Goal: Task Accomplishment & Management: Use online tool/utility

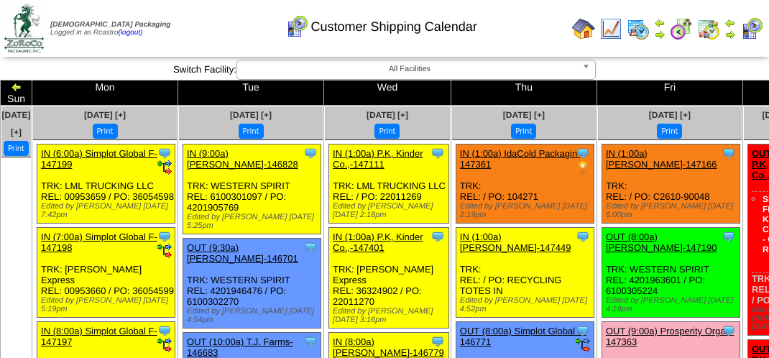
scroll to position [1653, 0]
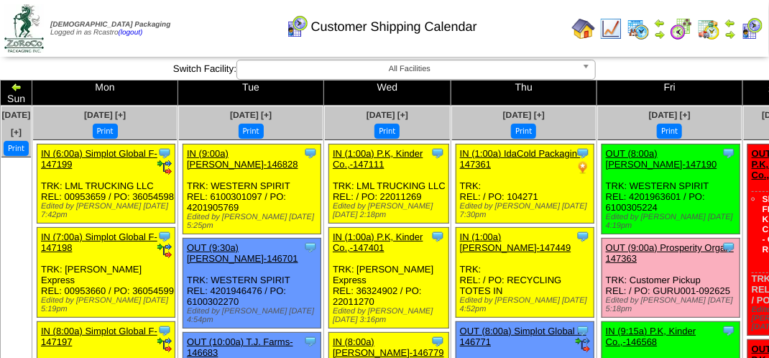
click at [211, 27] on div "Customer Shipping Calendar" at bounding box center [381, 22] width 439 height 40
click at [224, 24] on div "Customer Shipping Calendar" at bounding box center [381, 22] width 439 height 40
click at [226, 27] on div "Customer Shipping Calendar" at bounding box center [381, 22] width 439 height 40
click at [197, 36] on div "Customer Shipping Calendar" at bounding box center [381, 22] width 439 height 40
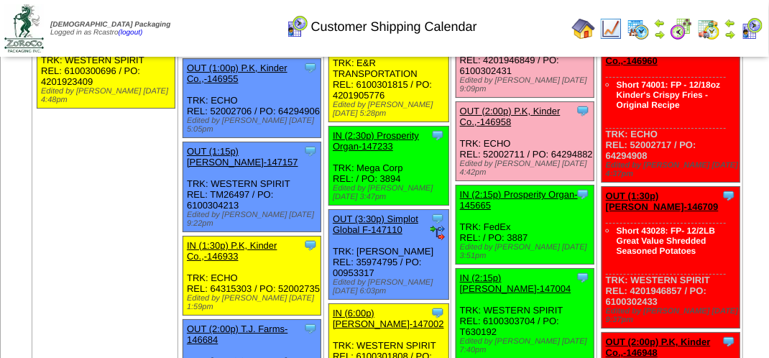
scroll to position [1725, 0]
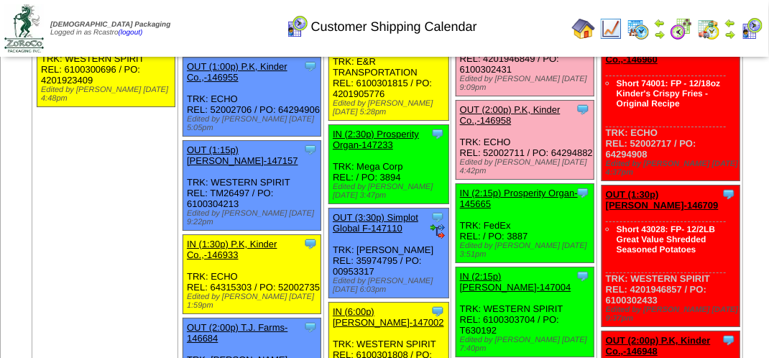
click at [493, 126] on link "OUT (2:00p) P.K, Kinder Co.,-146958" at bounding box center [510, 115] width 101 height 22
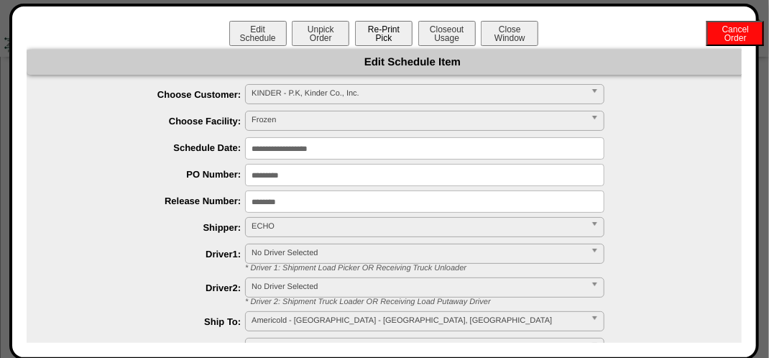
click at [385, 37] on button "Re-Print Pick" at bounding box center [384, 33] width 58 height 25
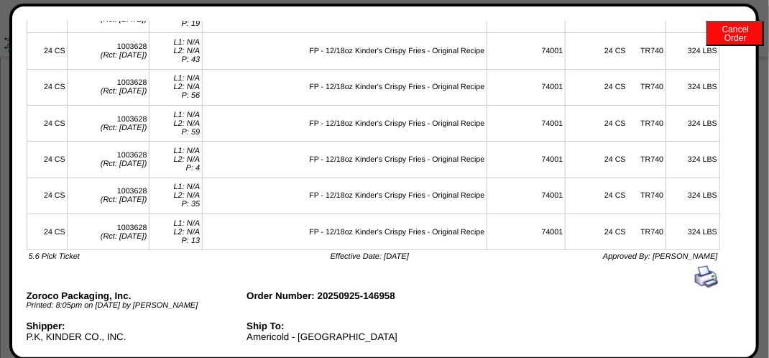
scroll to position [1006, 0]
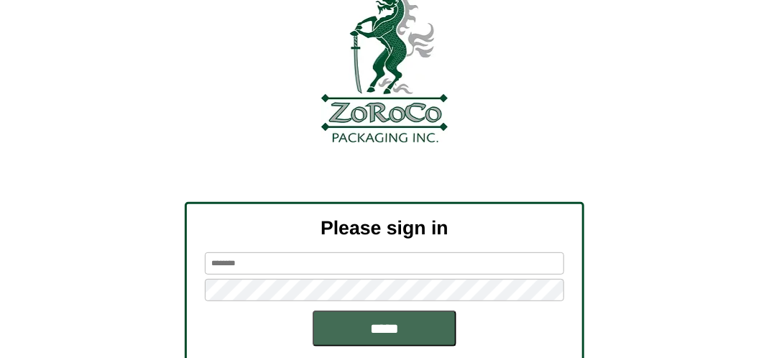
scroll to position [162, 0]
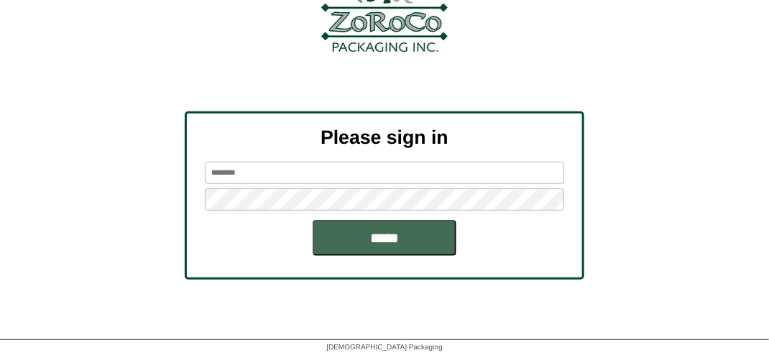
type input "*******"
click at [394, 236] on input "*****" at bounding box center [385, 238] width 144 height 36
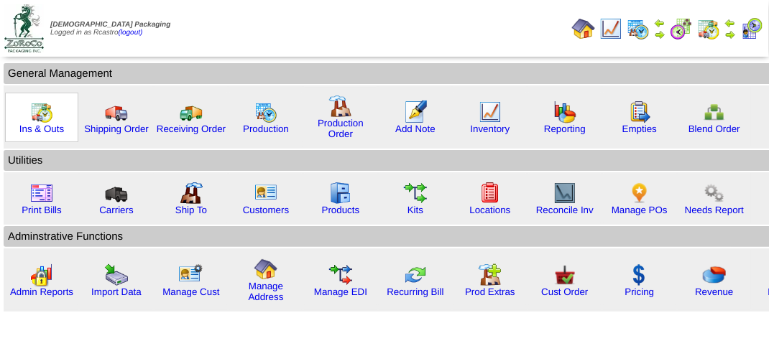
click at [36, 116] on img at bounding box center [41, 112] width 23 height 23
drag, startPoint x: 36, startPoint y: 116, endPoint x: 151, endPoint y: 4, distance: 160.1
click at [36, 115] on img at bounding box center [41, 112] width 23 height 23
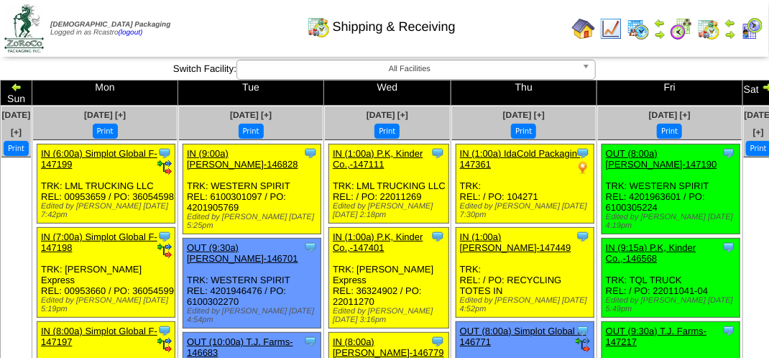
click at [190, 22] on div "Shipping & Receiving" at bounding box center [381, 22] width 439 height 40
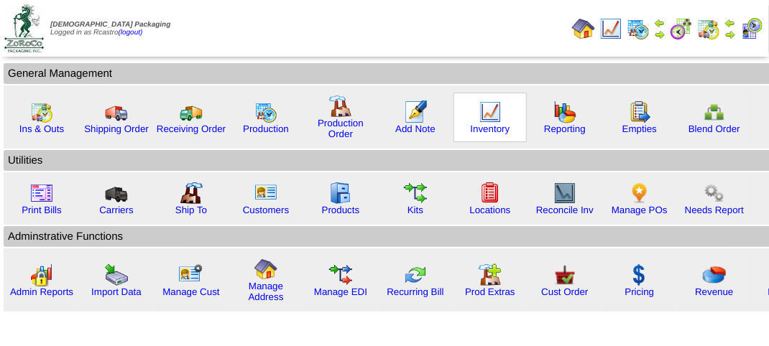
click at [495, 115] on img at bounding box center [490, 112] width 23 height 23
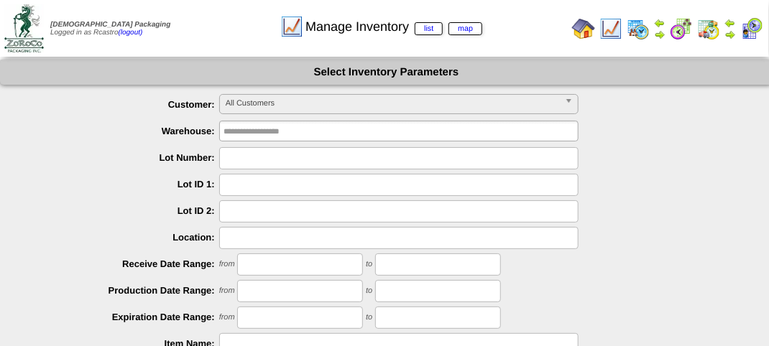
drag, startPoint x: 253, startPoint y: 165, endPoint x: 242, endPoint y: 161, distance: 12.0
click at [253, 165] on input "text" at bounding box center [398, 158] width 359 height 22
type input "*******"
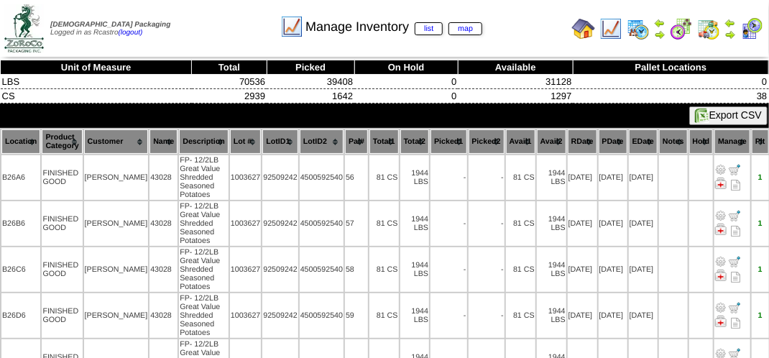
click at [369, 137] on th "Total1" at bounding box center [383, 141] width 29 height 24
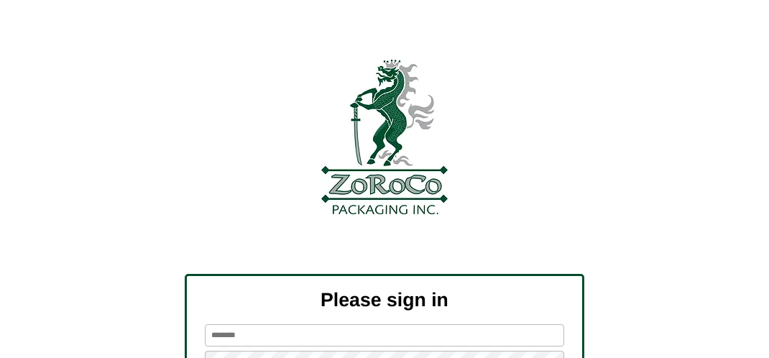
scroll to position [162, 0]
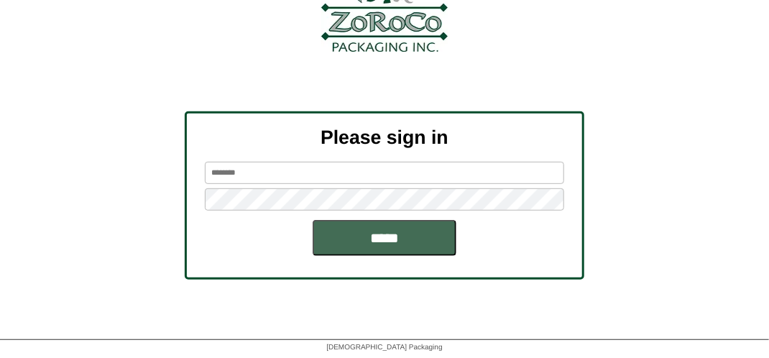
type input "*******"
click at [382, 237] on input "*****" at bounding box center [385, 238] width 144 height 36
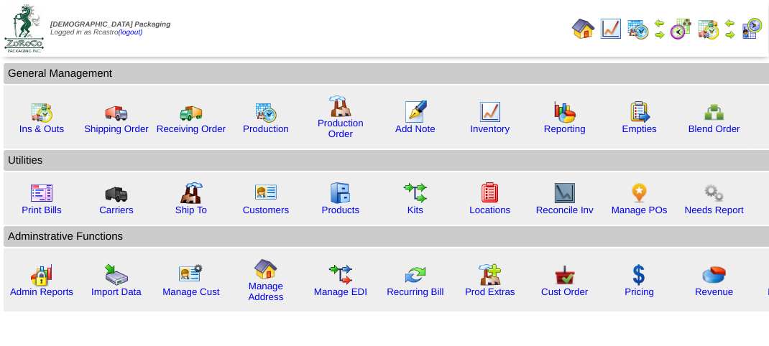
click at [312, 30] on td "Print All" at bounding box center [386, 28] width 361 height 54
click at [311, 26] on td "Print All" at bounding box center [386, 28] width 361 height 54
click at [39, 119] on img at bounding box center [41, 112] width 23 height 23
click at [37, 121] on img at bounding box center [41, 112] width 23 height 23
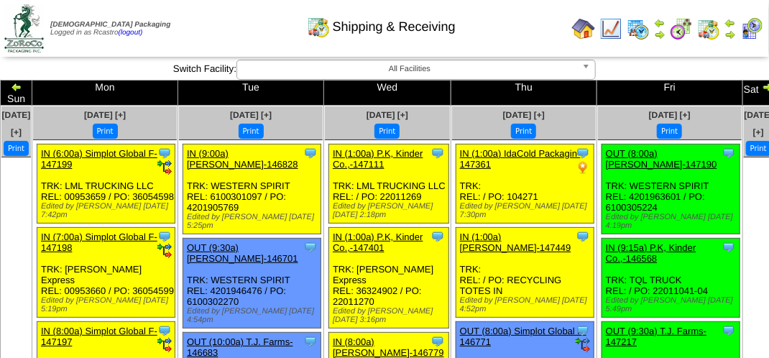
click at [751, 27] on img at bounding box center [751, 28] width 23 height 23
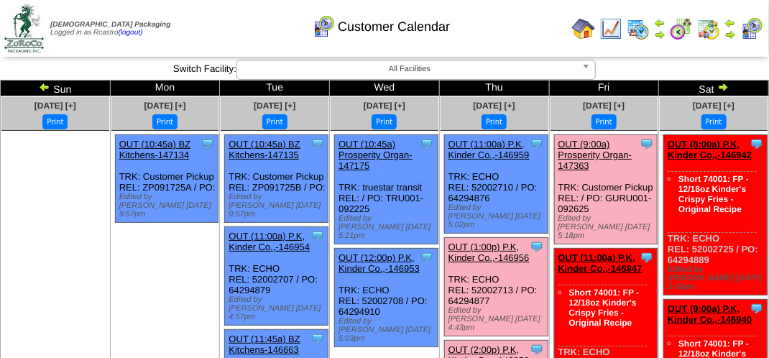
click at [522, 27] on div "Customer Calendar" at bounding box center [381, 22] width 439 height 40
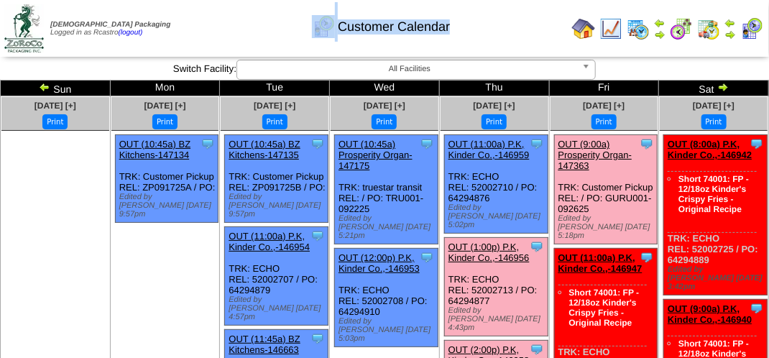
click at [522, 27] on div "Customer Calendar" at bounding box center [381, 22] width 439 height 40
click at [520, 27] on div "Customer Calendar" at bounding box center [381, 22] width 439 height 40
click at [522, 27] on div "Customer Calendar" at bounding box center [381, 22] width 439 height 40
drag, startPoint x: 522, startPoint y: 27, endPoint x: 397, endPoint y: 24, distance: 124.4
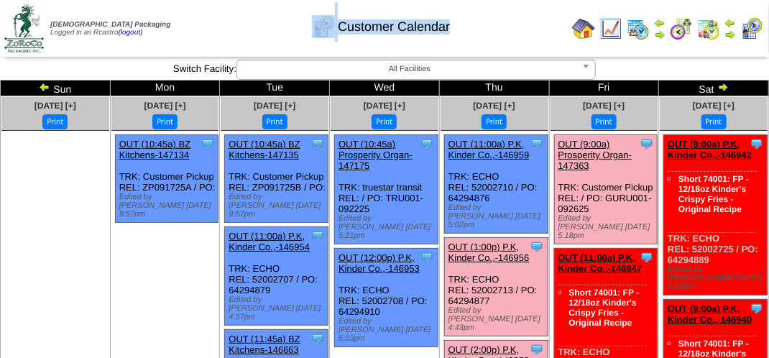
click at [509, 24] on div "Customer Calendar" at bounding box center [381, 22] width 439 height 40
click at [219, 25] on div "Customer Calendar" at bounding box center [381, 22] width 439 height 40
click at [515, 36] on div "Customer Calendar" at bounding box center [381, 22] width 439 height 40
click at [514, 36] on div "Customer Calendar" at bounding box center [381, 22] width 439 height 40
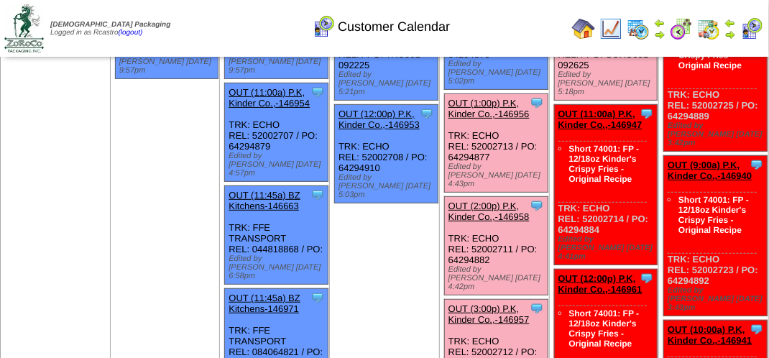
scroll to position [61, 0]
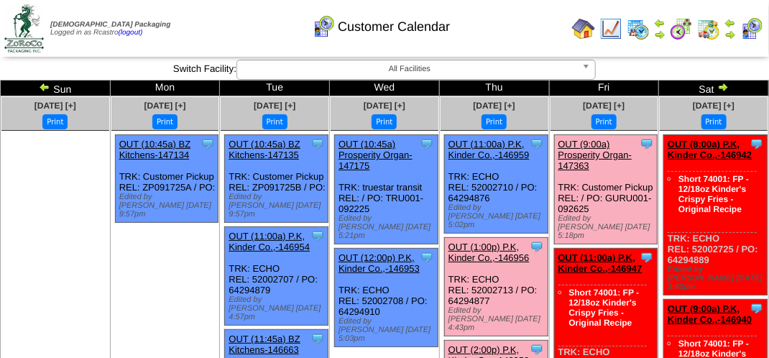
click at [520, 27] on div "Customer Calendar" at bounding box center [381, 22] width 439 height 40
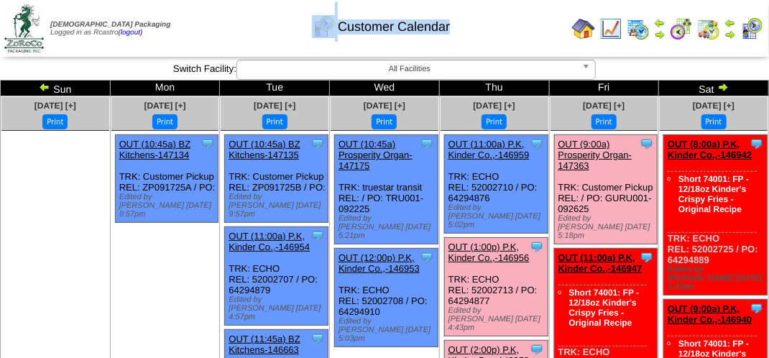
click at [520, 27] on div "Customer Calendar" at bounding box center [381, 22] width 439 height 40
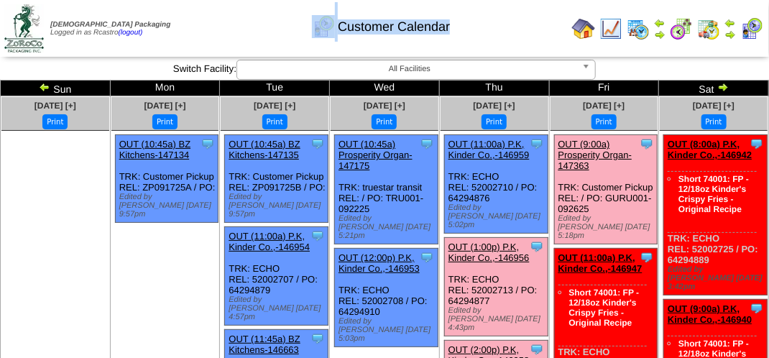
click at [502, 34] on div "Customer Calendar" at bounding box center [381, 22] width 439 height 40
click at [506, 14] on div "Customer Calendar" at bounding box center [381, 22] width 439 height 40
click at [552, 22] on div "Customer Calendar" at bounding box center [381, 22] width 439 height 40
click at [490, 35] on div "Customer Calendar" at bounding box center [381, 22] width 439 height 40
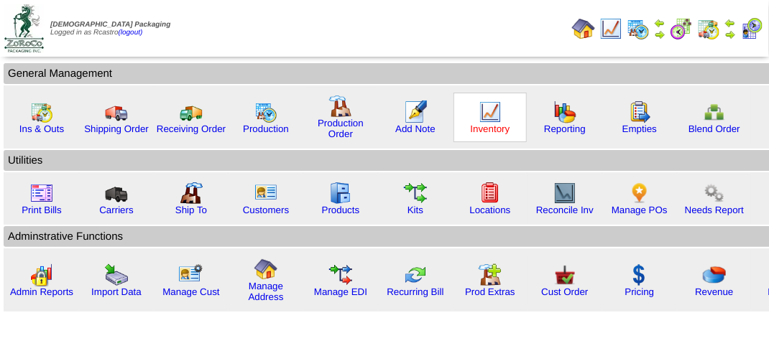
click at [479, 129] on link "Inventory" at bounding box center [491, 129] width 40 height 11
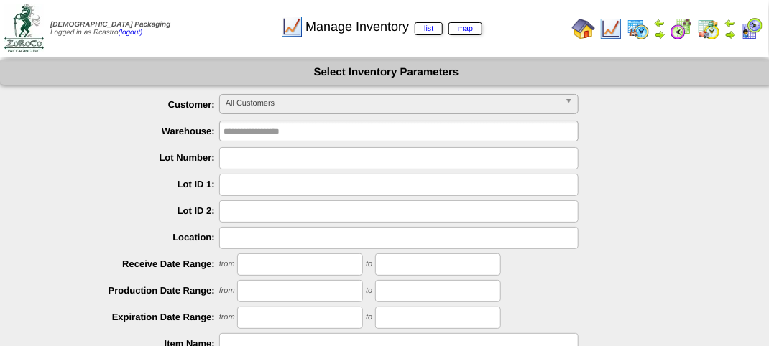
click at [244, 154] on input "text" at bounding box center [398, 158] width 359 height 22
type input "*******"
